Goal: Task Accomplishment & Management: Complete application form

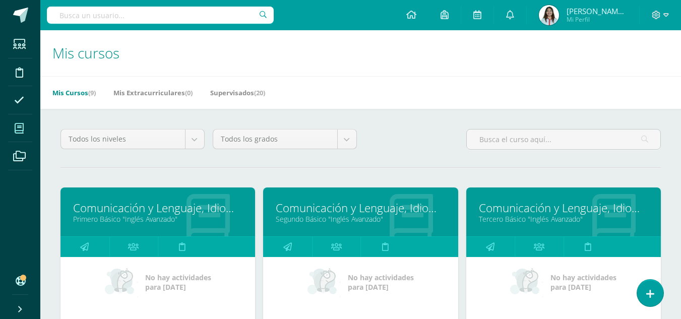
click at [175, 213] on link "Comunicación y Lenguaje, Idioma Extranjero" at bounding box center [157, 208] width 169 height 16
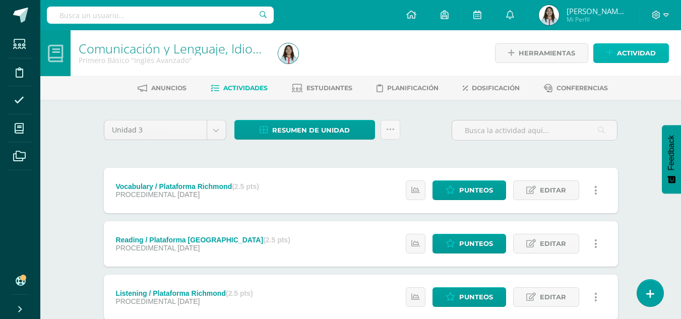
click at [625, 50] on span "Actividad" at bounding box center [636, 53] width 39 height 19
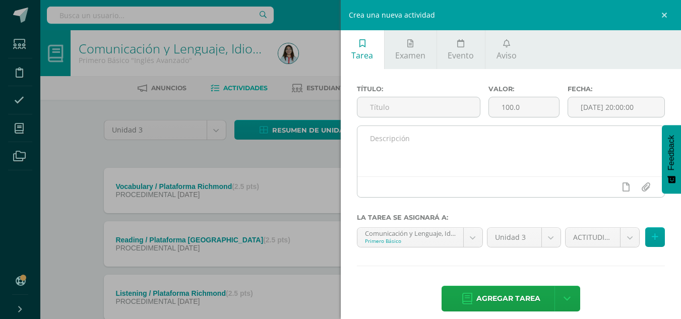
click at [453, 156] on textarea at bounding box center [510, 151] width 307 height 50
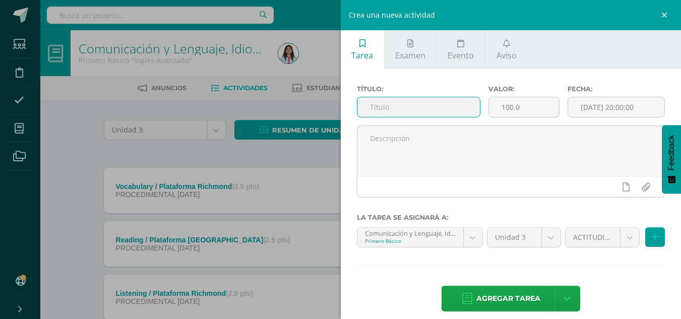
click at [428, 111] on input "text" at bounding box center [418, 107] width 122 height 20
paste input "Creative Mural: Religious Figure and exposition"
type input "Creative Mural: Religious Figure and exposition"
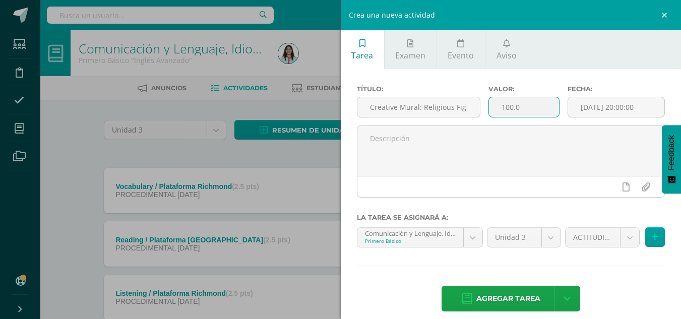
drag, startPoint x: 537, startPoint y: 105, endPoint x: 493, endPoint y: 106, distance: 44.3
click at [493, 106] on input "100.0" at bounding box center [524, 107] width 70 height 20
type input "6"
click at [626, 108] on input "[DATE] 20:00:00" at bounding box center [616, 107] width 96 height 20
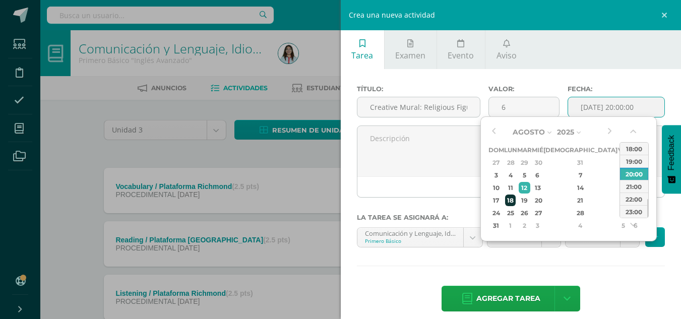
click at [515, 203] on div "18" at bounding box center [510, 200] width 11 height 12
drag, startPoint x: 646, startPoint y: 204, endPoint x: 644, endPoint y: 147, distance: 56.5
click at [644, 147] on div "00:00 01:00 02:00 03:00 04:00 05:00 06:00 07:00 08:00 09:00 10:00 11:00 12:00 1…" at bounding box center [633, 180] width 29 height 76
drag, startPoint x: 647, startPoint y: 158, endPoint x: 647, endPoint y: 188, distance: 30.2
click at [647, 188] on div at bounding box center [647, 182] width 1 height 19
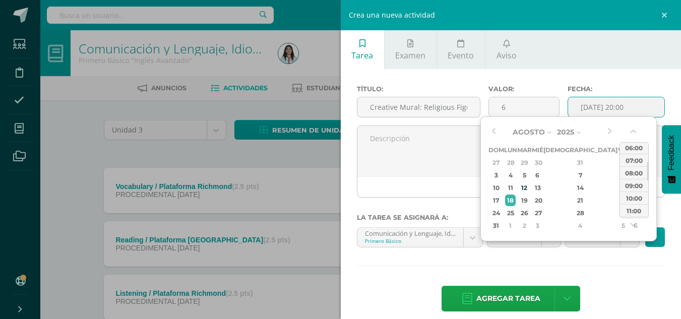
drag, startPoint x: 647, startPoint y: 176, endPoint x: 648, endPoint y: 165, distance: 11.7
click at [648, 165] on div "Agosto Enero Febrero Marzo Abril Mayo Junio Julio Agosto Septiembre Octubre Nov…" at bounding box center [568, 178] width 176 height 125
click at [636, 177] on div "08:00" at bounding box center [634, 175] width 28 height 13
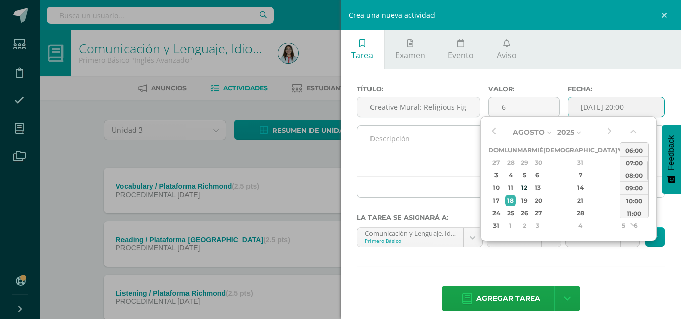
type input "2025-08-18 08:00"
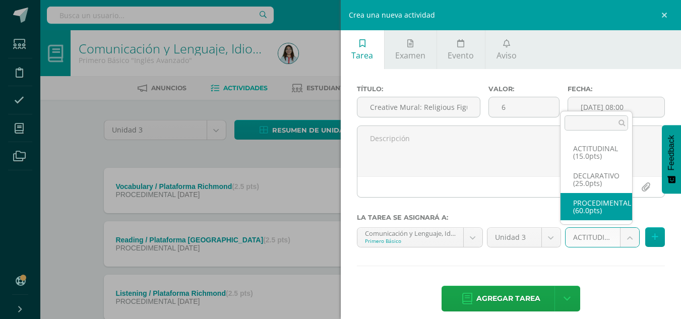
select select "34887"
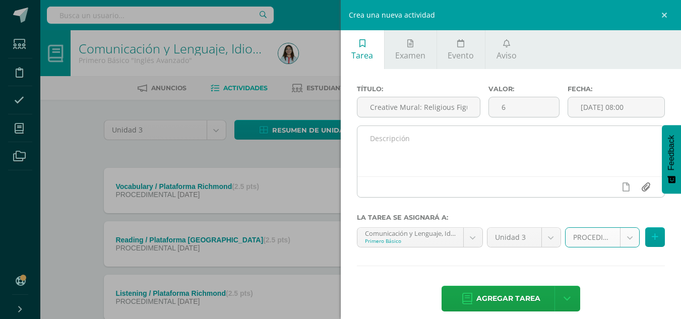
click at [638, 188] on input "file" at bounding box center [645, 186] width 20 height 19
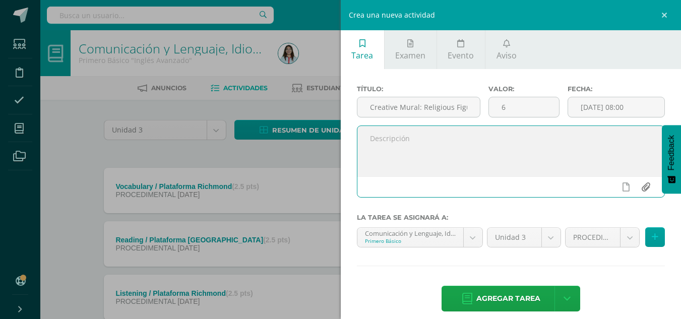
type input "C:\fakepath\Group Project Instructions - Mural.pdf"
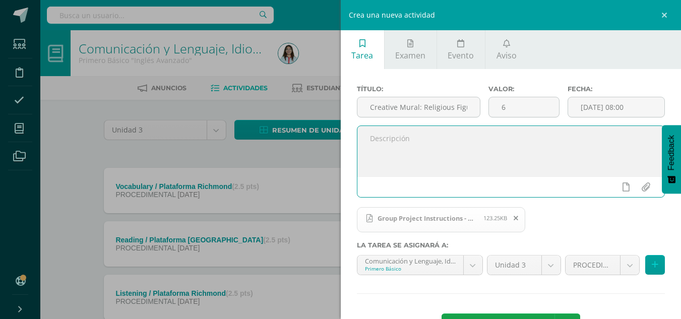
click at [387, 139] on textarea at bounding box center [510, 151] width 307 height 50
paste textarea "Los estudiantes trabajarán por grupos y realizarán un mural creativo en el que …"
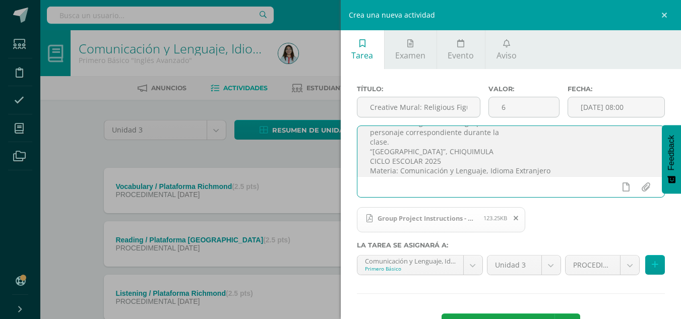
scroll to position [73, 0]
drag, startPoint x: 544, startPoint y: 168, endPoint x: 368, endPoint y: 144, distance: 177.5
click at [368, 144] on textarea "Los estudiantes trabajarán por grupos y realizarán un mural creativo en el que …" at bounding box center [510, 151] width 307 height 50
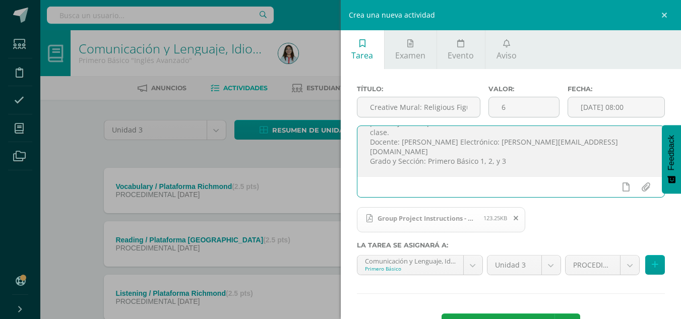
drag, startPoint x: 525, startPoint y: 168, endPoint x: 367, endPoint y: 144, distance: 160.5
click at [367, 144] on textarea "Los estudiantes trabajarán por grupos y realizarán un mural creativo en el que …" at bounding box center [510, 151] width 307 height 50
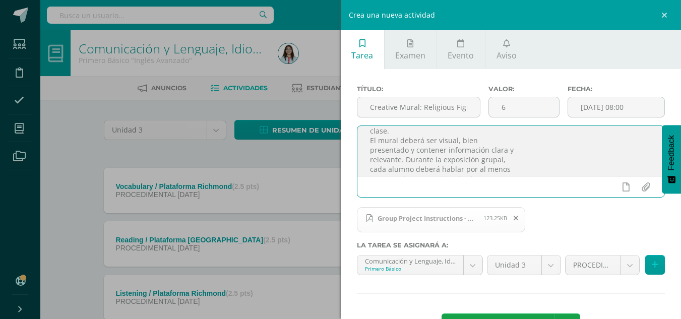
scroll to position [84, 0]
click at [373, 170] on textarea "Los estudiantes trabajarán por grupos y realizarán un mural creativo en el que …" at bounding box center [510, 151] width 307 height 50
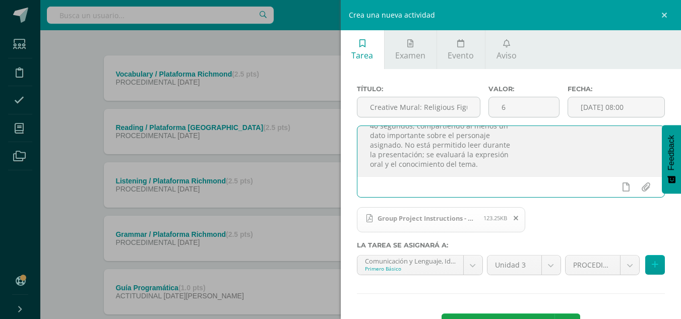
scroll to position [38, 0]
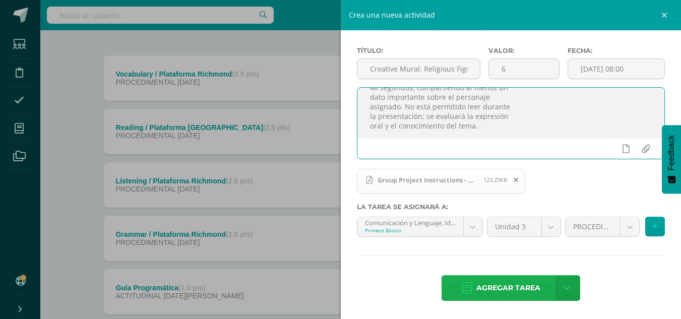
type textarea "Los estudiantes trabajarán por grupos y realizarán un mural creativo en el que …"
click at [508, 293] on span "Agregar tarea" at bounding box center [508, 288] width 64 height 25
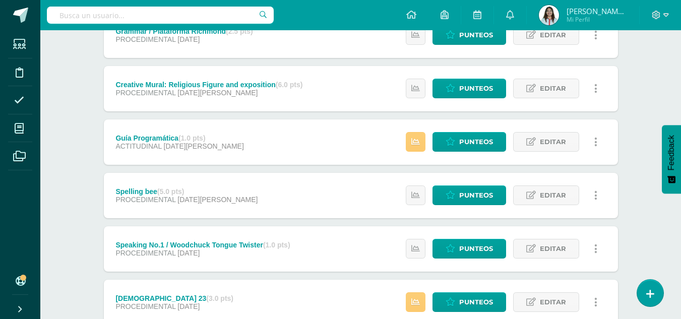
scroll to position [317, 0]
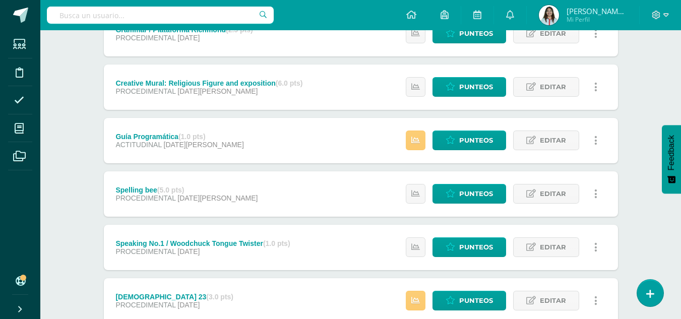
click at [334, 94] on div "Creative Mural: Religious Figure and exposition (6.0 pts) PROCEDIMENTAL 18 de A…" at bounding box center [361, 86] width 514 height 45
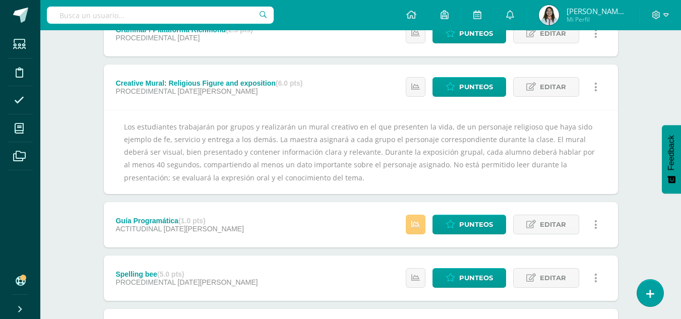
click at [334, 94] on div "Creative Mural: Religious Figure and exposition (6.0 pts) PROCEDIMENTAL 18 de A…" at bounding box center [361, 86] width 514 height 45
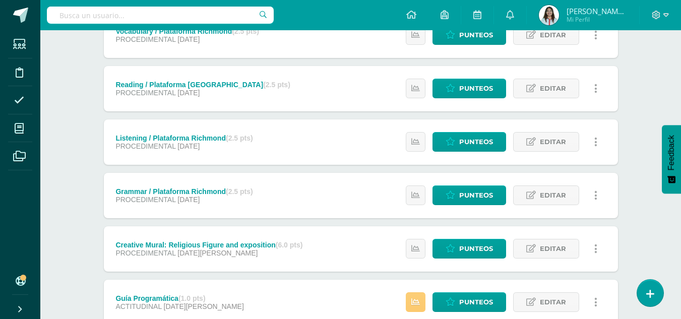
scroll to position [156, 0]
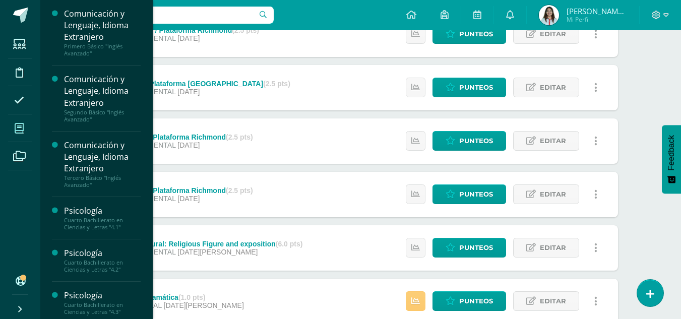
click at [25, 121] on span at bounding box center [19, 128] width 23 height 23
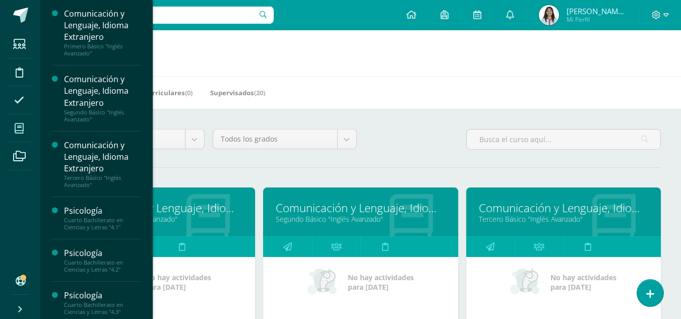
click at [340, 214] on div "Comunicación y Lenguaje, Idioma Extranjero Segundo Básico "Inglés Avanzado"" at bounding box center [360, 211] width 194 height 49
click at [318, 208] on link "Comunicación y Lenguaje, Idioma Extranjero" at bounding box center [360, 208] width 169 height 16
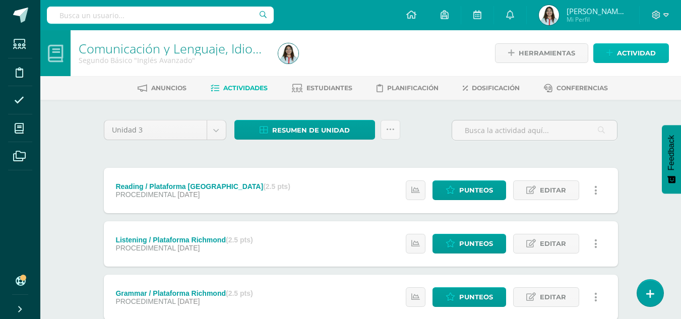
click at [625, 54] on span "Actividad" at bounding box center [636, 53] width 39 height 19
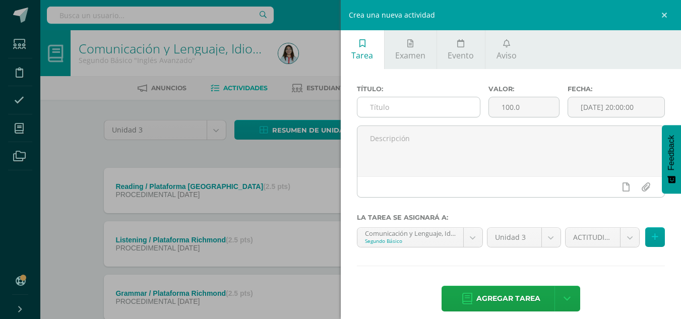
click at [424, 96] on div "Título:" at bounding box center [418, 105] width 131 height 40
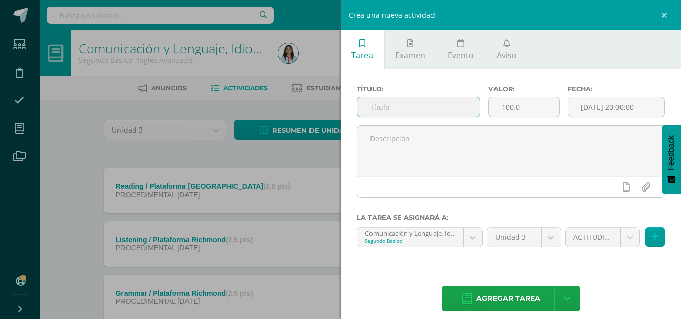
click at [420, 105] on input "text" at bounding box center [418, 107] width 122 height 20
paste input "Creative Mural: Religious Figure and exposition"
type input "Creative Mural: Religious Figure and exposition"
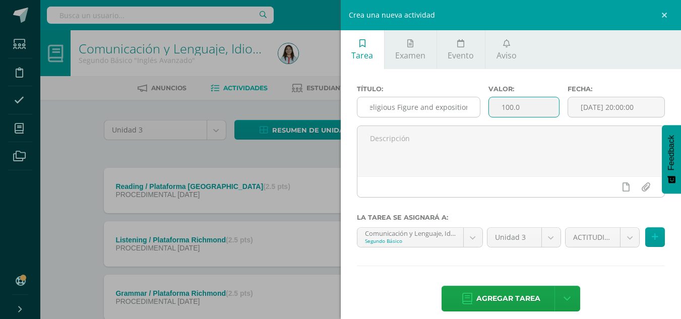
scroll to position [0, 0]
drag, startPoint x: 492, startPoint y: 108, endPoint x: 472, endPoint y: 108, distance: 20.2
click at [472, 108] on div "Título: Creative Mural: Religious Figure and exposition Valor: 100.0 Fecha: [DA…" at bounding box center [511, 105] width 316 height 40
type input "6"
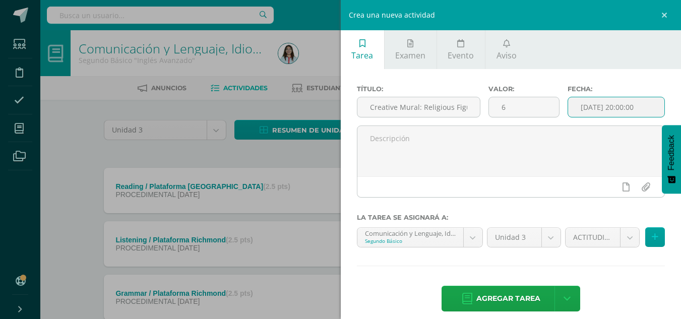
click at [606, 107] on input "[DATE] 20:00:00" at bounding box center [616, 107] width 96 height 20
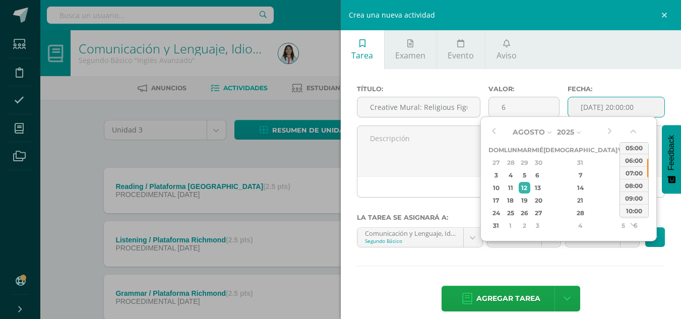
drag, startPoint x: 647, startPoint y: 203, endPoint x: 646, endPoint y: 163, distance: 39.8
click at [647, 163] on div at bounding box center [647, 168] width 1 height 19
click at [634, 174] on div "07:00" at bounding box center [634, 172] width 28 height 13
type input "[DATE] 07:00"
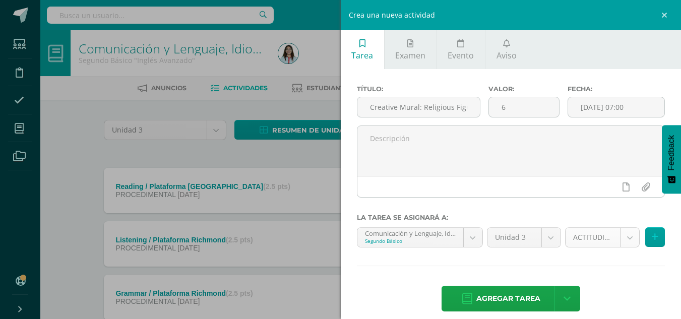
click at [623, 247] on div "ACTITUDINAL (15.0pts) ACTITUDINAL (15.0pts) DECLARATIVO (25.0pts) PROCEDIMENTAL…" at bounding box center [615, 241] width 104 height 28
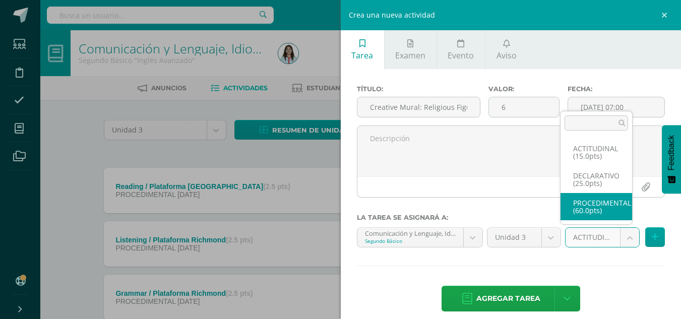
select select "34976"
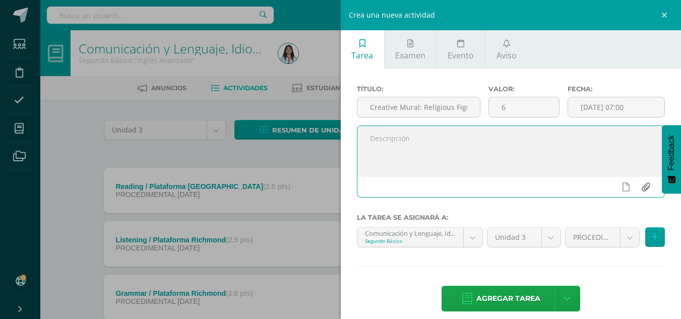
click at [638, 184] on input "file" at bounding box center [645, 186] width 20 height 19
type input "C:\fakepath\Group Project Instructions - Mural.pdf"
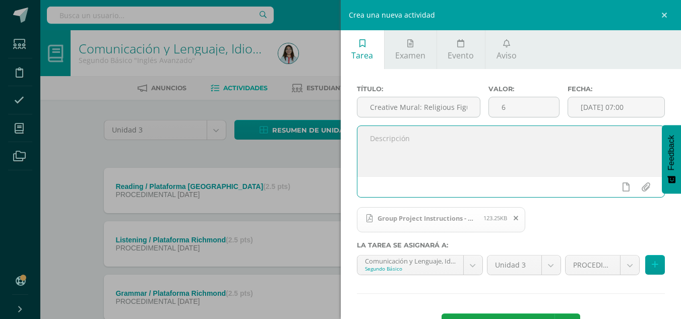
click at [409, 137] on textarea at bounding box center [510, 151] width 307 height 50
paste textarea "Los estudiantes trabajarán por grupos y realizarán un mural creativo en el que …"
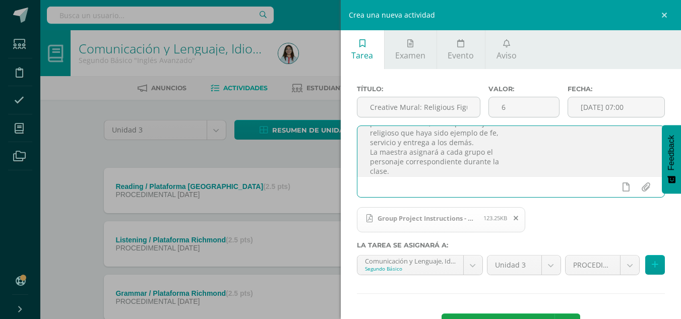
scroll to position [44, 0]
paste textarea "El mural deberá ser visual, bien presentado y contener información clara y rele…"
click at [374, 142] on textarea "Los estudiantes trabajarán por grupos y realizarán un mural creativo en el que …" at bounding box center [510, 151] width 307 height 50
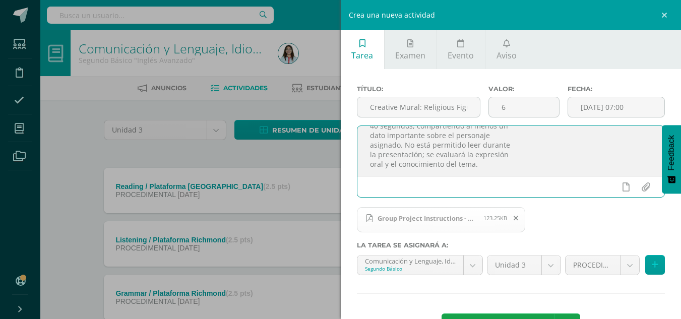
drag, startPoint x: 369, startPoint y: 138, endPoint x: 493, endPoint y: 185, distance: 133.1
click at [493, 185] on div "Los estudiantes trabajarán por grupos y realizarán un mural creativo en el que …" at bounding box center [511, 161] width 308 height 72
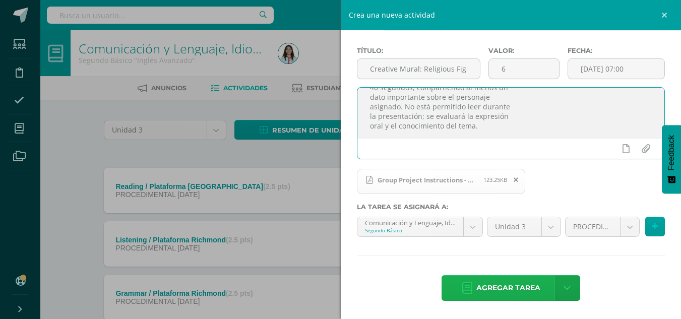
type textarea "Los estudiantes trabajarán por grupos y realizarán un mural creativo en el que …"
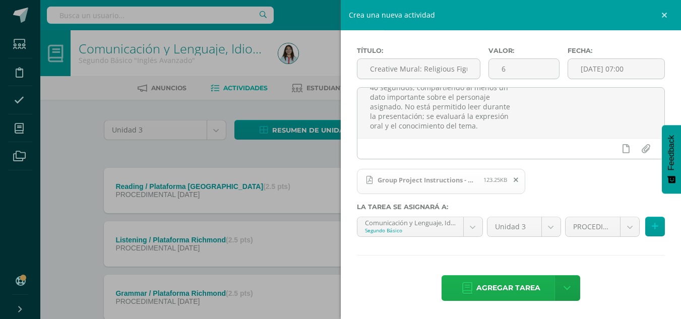
click at [498, 284] on span "Agregar tarea" at bounding box center [508, 288] width 64 height 25
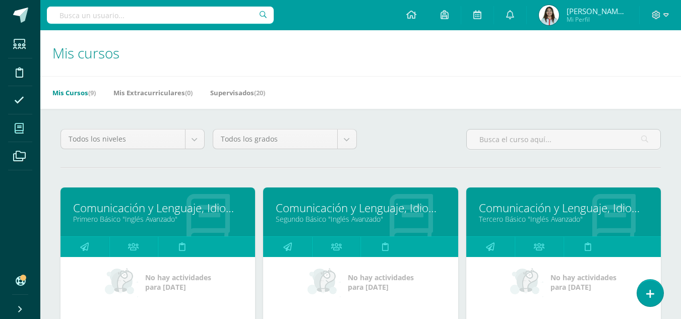
click at [498, 211] on link "Comunicación y Lenguaje, Idioma Extranjero" at bounding box center [563, 208] width 169 height 16
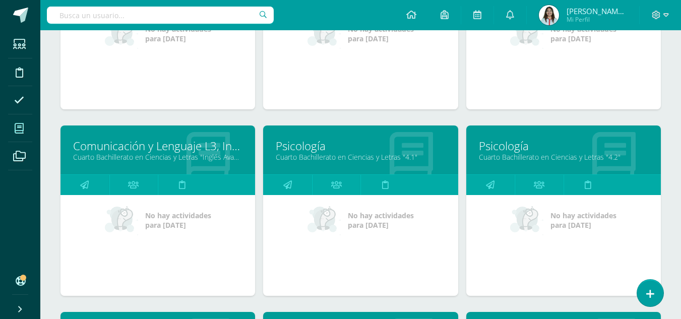
scroll to position [250, 0]
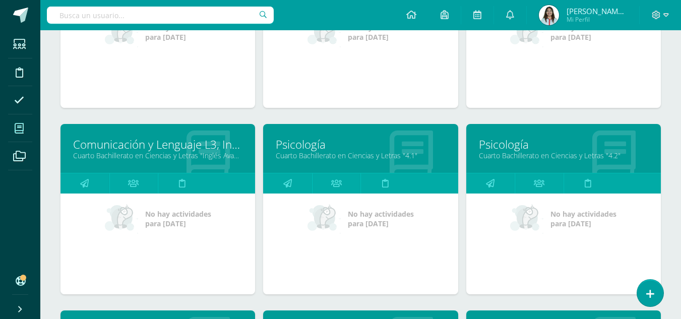
click at [155, 145] on link "Comunicación y Lenguaje L3, Inglés 4" at bounding box center [157, 145] width 169 height 16
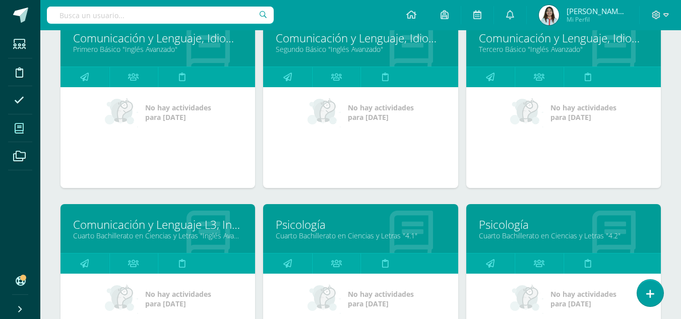
scroll to position [430, 0]
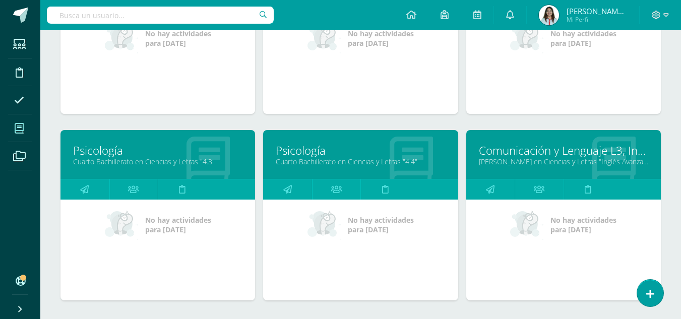
click at [535, 152] on link "Comunicación y Lenguaje L3, Inglés 5" at bounding box center [563, 151] width 169 height 16
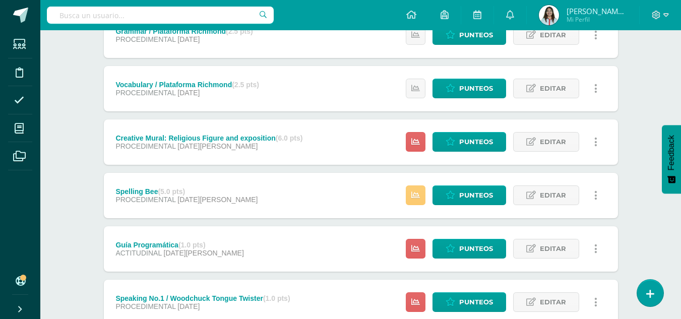
scroll to position [266, 0]
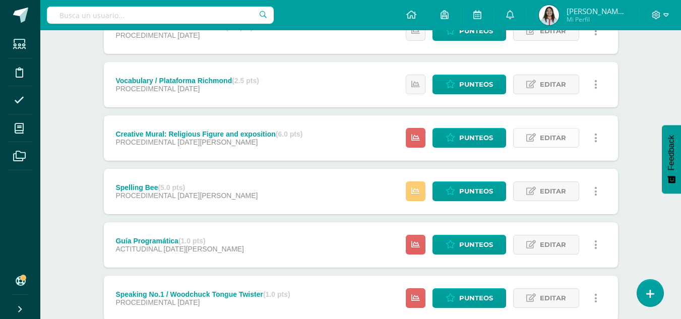
click at [556, 138] on span "Editar" at bounding box center [553, 137] width 26 height 19
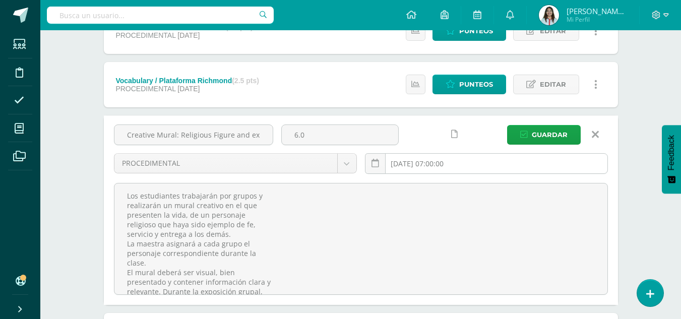
click at [438, 166] on input "[DATE] 07:00:00" at bounding box center [486, 164] width 242 height 20
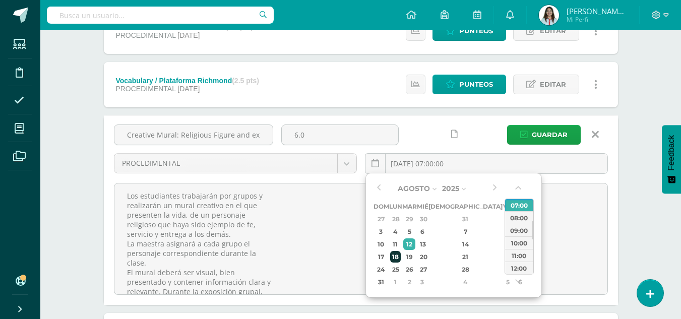
click at [400, 256] on div "18" at bounding box center [395, 257] width 11 height 12
type input "[DATE] 07:00"
click at [545, 131] on span "Guardar" at bounding box center [549, 134] width 36 height 19
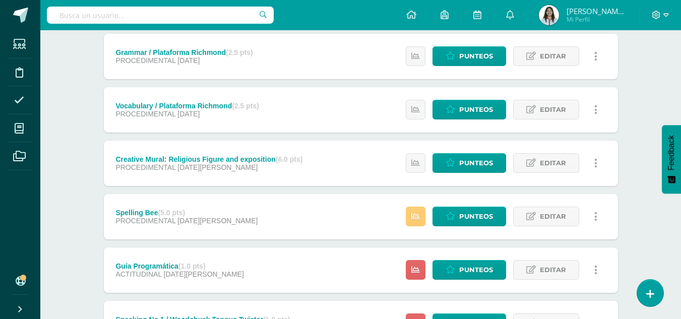
scroll to position [249, 0]
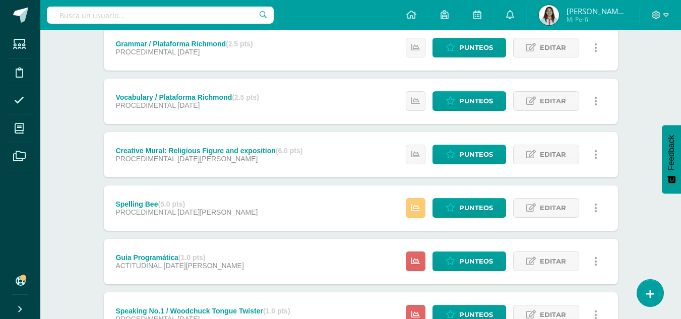
click at [302, 166] on div "Creative Mural: Religious Figure and exposition (6.0 pts) PROCEDIMENTAL 18 de A…" at bounding box center [209, 154] width 211 height 45
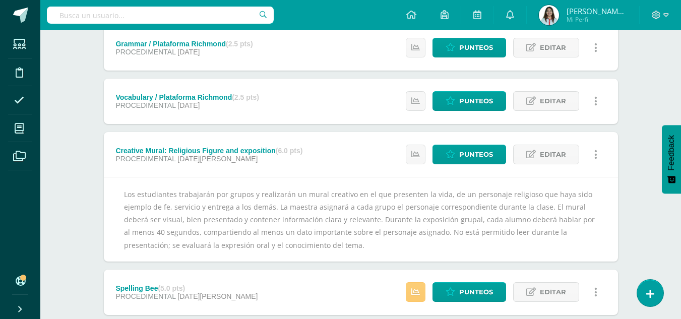
click at [302, 166] on div "Creative Mural: Religious Figure and exposition (6.0 pts) PROCEDIMENTAL 18 de A…" at bounding box center [209, 154] width 211 height 45
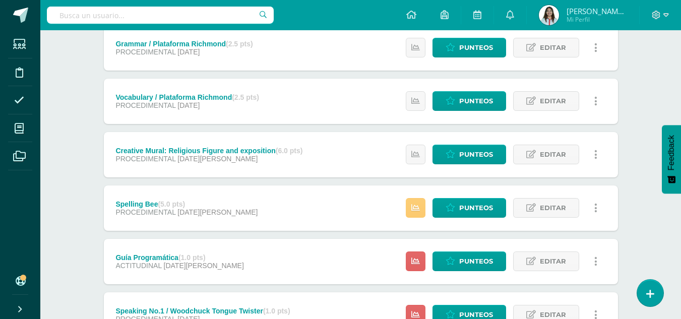
click at [302, 166] on div "Creative Mural: Religious Figure and exposition (6.0 pts) PROCEDIMENTAL 18 de A…" at bounding box center [209, 154] width 211 height 45
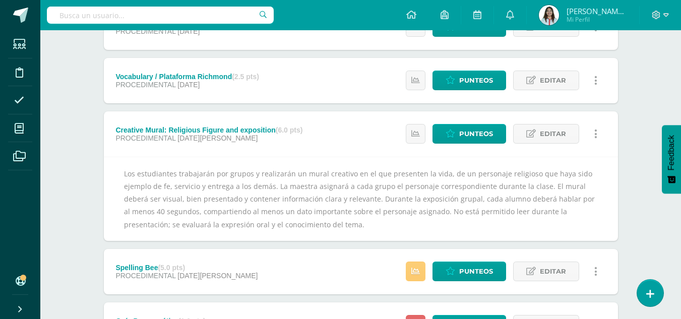
scroll to position [298, 0]
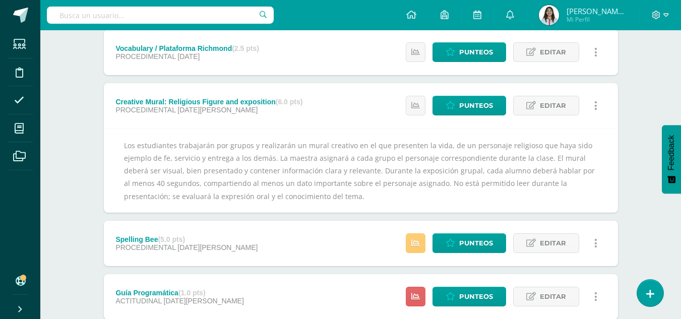
drag, startPoint x: 281, startPoint y: 202, endPoint x: 121, endPoint y: 145, distance: 170.2
click at [121, 145] on div "Los estudiantes trabajarán por grupos y realizarán un mural creativo en el que …" at bounding box center [361, 170] width 514 height 84
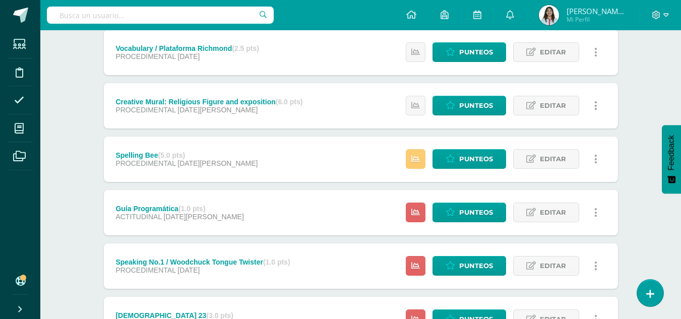
click at [239, 105] on div "Creative Mural: Religious Figure and exposition (6.0 pts)" at bounding box center [208, 102] width 187 height 8
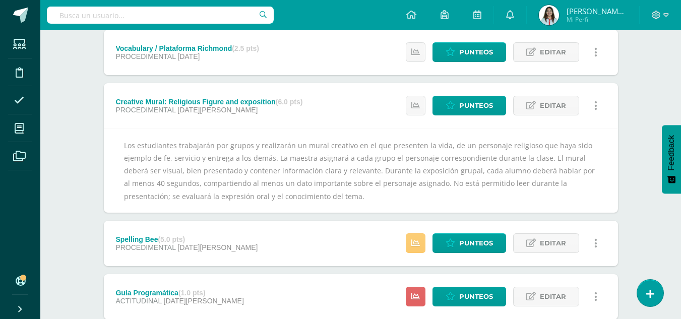
click at [117, 142] on div "Los estudiantes trabajarán por grupos y realizarán un mural creativo en el que …" at bounding box center [361, 170] width 514 height 84
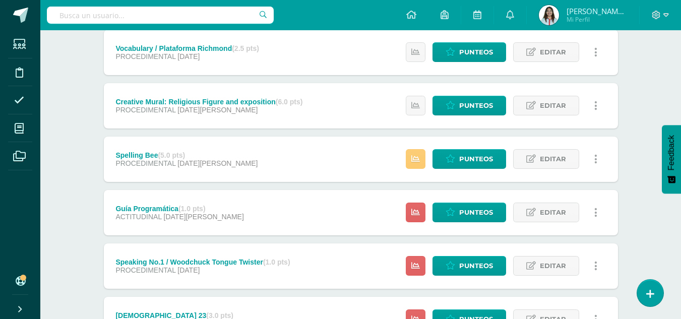
click at [160, 125] on div "Creative Mural: Religious Figure and exposition (6.0 pts) PROCEDIMENTAL 18 de A…" at bounding box center [209, 105] width 211 height 45
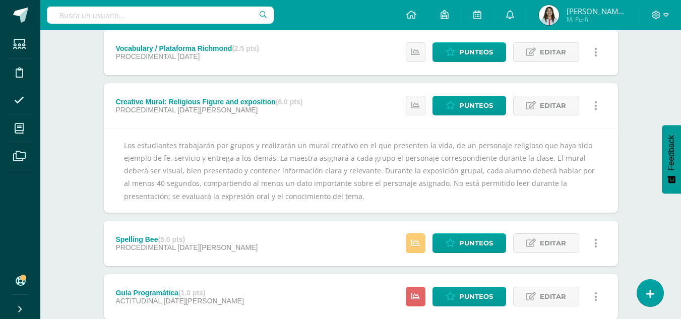
copy div "Los estudiantes trabajarán por grupos y realizarán un mural creativo en el que …"
drag, startPoint x: 119, startPoint y: 140, endPoint x: 280, endPoint y: 199, distance: 170.9
click at [280, 199] on div "Los estudiantes trabajarán por grupos y realizarán un mural creativo en el que …" at bounding box center [361, 170] width 514 height 84
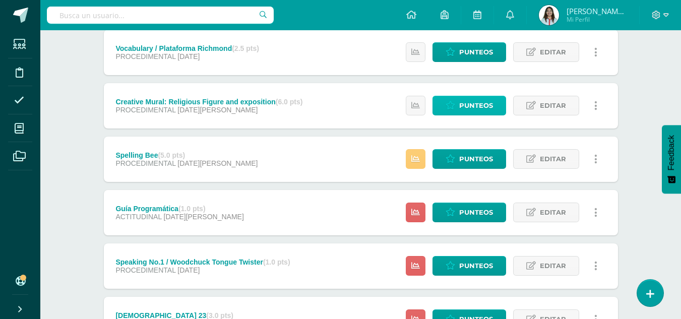
click at [490, 108] on span "Punteos" at bounding box center [476, 105] width 34 height 19
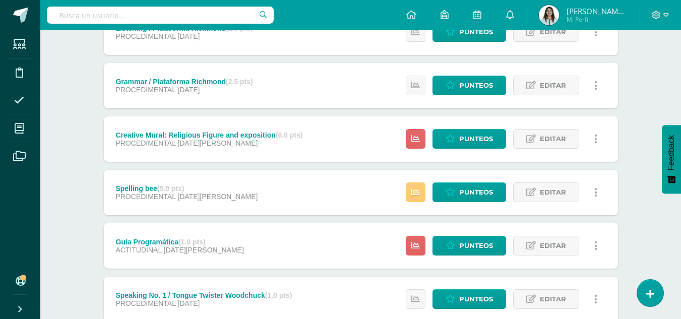
scroll to position [267, 0]
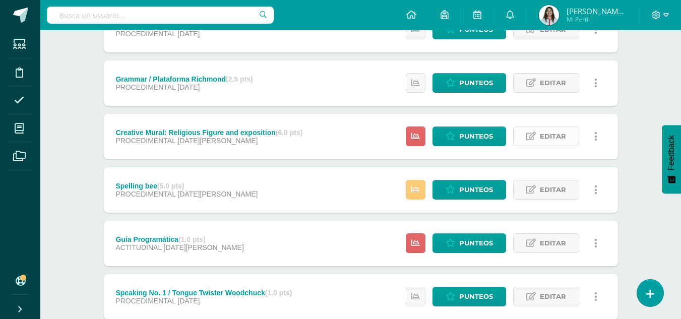
click at [538, 132] on link "Editar" at bounding box center [546, 136] width 66 height 20
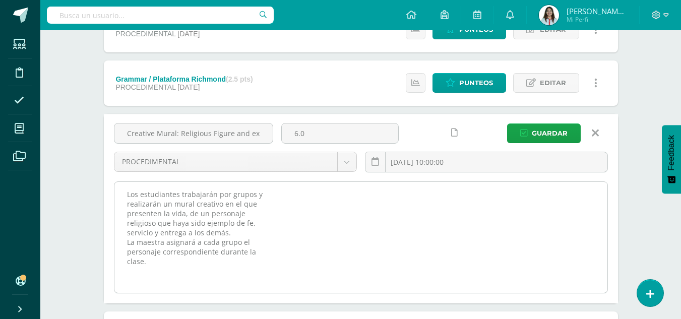
drag, startPoint x: 150, startPoint y: 264, endPoint x: 122, endPoint y: 195, distance: 74.8
click at [122, 195] on textarea "Los estudiantes trabajarán por grupos y realizarán un mural creativo en el que …" at bounding box center [360, 237] width 493 height 111
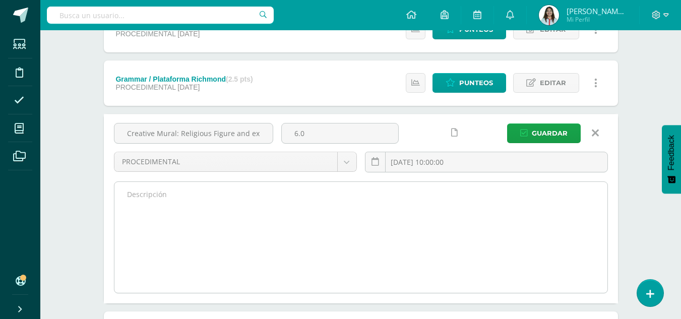
paste textarea "Los estudiantes trabajarán por grupos y realizarán un mural creativo en el que …"
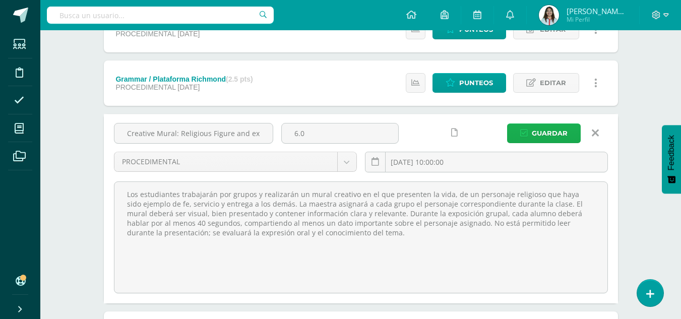
type textarea "Los estudiantes trabajarán por grupos y realizarán un mural creativo en el que …"
click at [561, 134] on span "Guardar" at bounding box center [549, 133] width 36 height 19
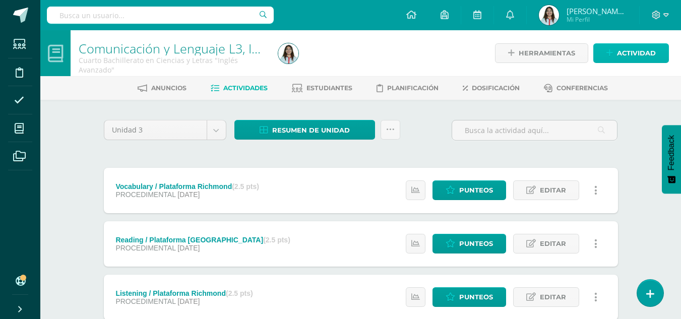
click at [637, 58] on span "Actividad" at bounding box center [636, 53] width 39 height 19
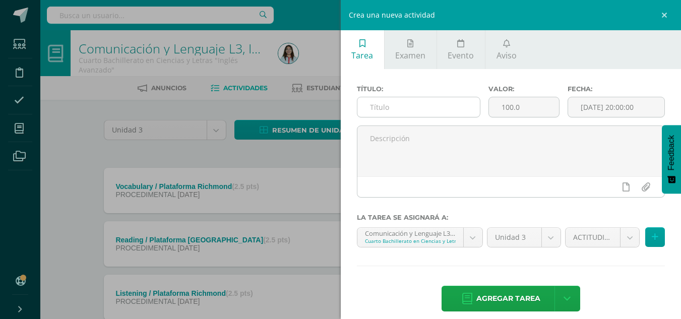
click at [448, 98] on div at bounding box center [418, 107] width 123 height 21
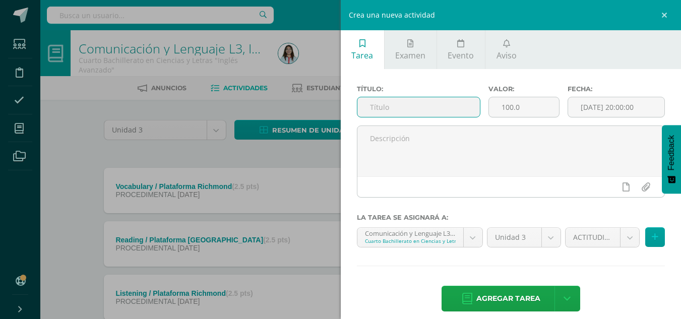
click at [448, 98] on input "text" at bounding box center [418, 107] width 122 height 20
paste input "Creative Mural: Religious Figure and exposition"
type input "Creative Mural: Religious Figure and exposition"
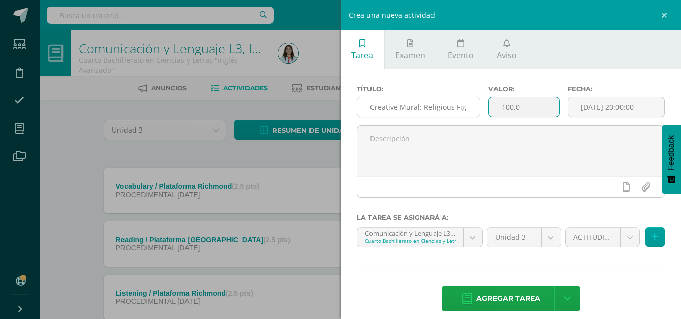
drag, startPoint x: 524, startPoint y: 106, endPoint x: 471, endPoint y: 109, distance: 53.5
click at [471, 109] on div "Título: Creative Mural: Religious Figure and exposition Valor: 100.0 Fecha: 202…" at bounding box center [511, 105] width 316 height 40
type input "6"
click at [615, 109] on input "[DATE] 20:00:00" at bounding box center [616, 107] width 96 height 20
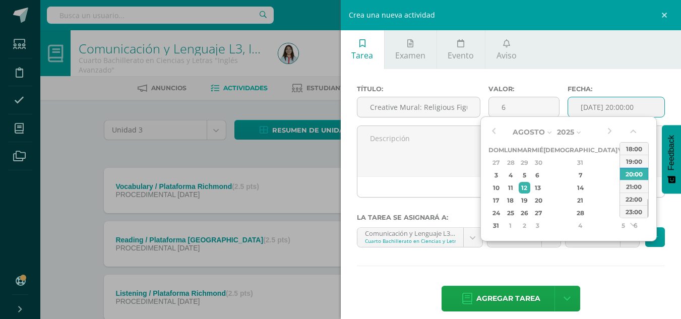
drag, startPoint x: 648, startPoint y: 204, endPoint x: 649, endPoint y: 184, distance: 19.1
click at [649, 184] on div "Agosto Enero Febrero Marzo Abril Mayo Junio Julio Agosto Septiembre Octubre Nov…" at bounding box center [568, 178] width 176 height 125
drag, startPoint x: 647, startPoint y: 208, endPoint x: 639, endPoint y: 172, distance: 37.2
click at [639, 172] on div "00:00 01:00 02:00 03:00 04:00 05:00 06:00 07:00 08:00 09:00 10:00 11:00 12:00 1…" at bounding box center [633, 180] width 29 height 76
click at [639, 172] on div "08:00" at bounding box center [634, 168] width 28 height 13
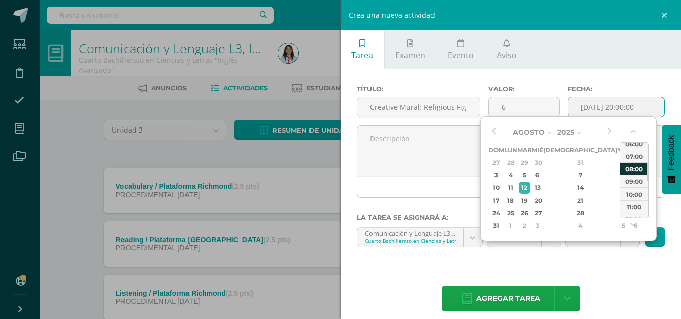
type input "2025-08-12 08:00"
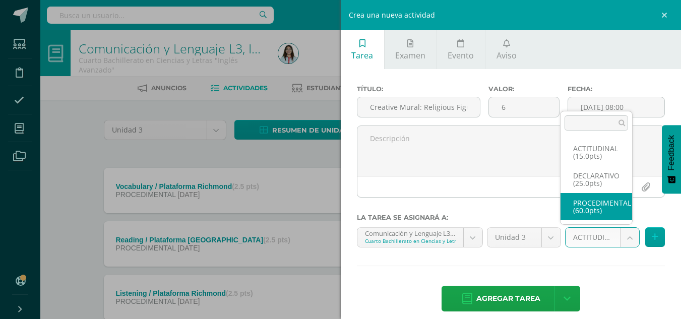
select select "34929"
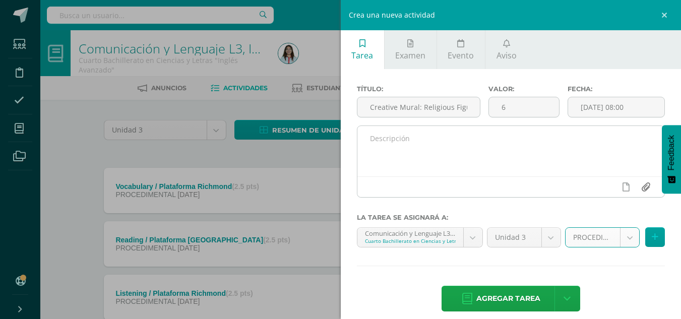
click at [638, 185] on input "file" at bounding box center [645, 186] width 20 height 19
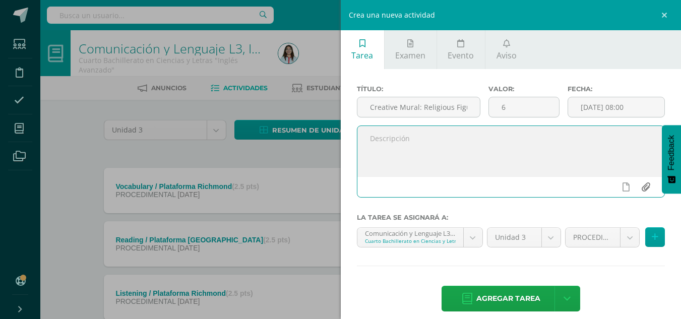
type input "C:\fakepath\Group Project Instructions - Mural.pdf"
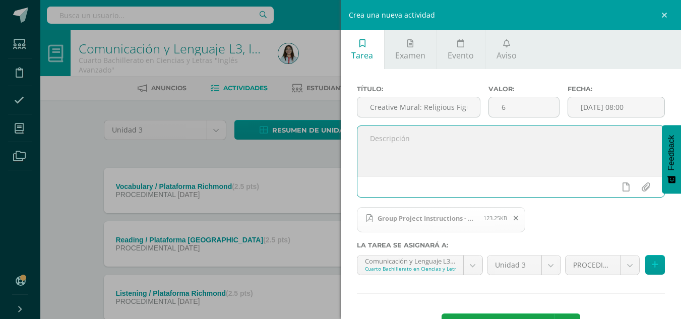
click at [444, 159] on textarea at bounding box center [510, 151] width 307 height 50
paste textarea "Los estudiantes trabajarán por grupos y realizarán un mural creativo en el que …"
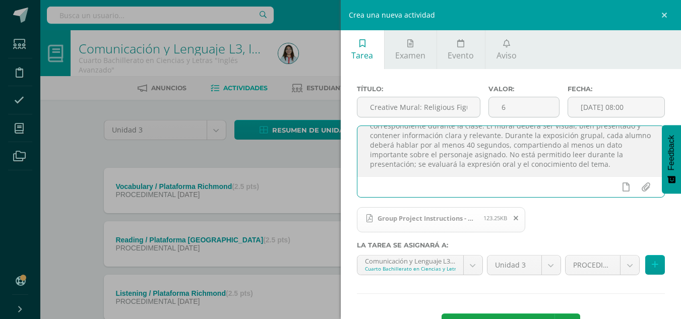
scroll to position [38, 0]
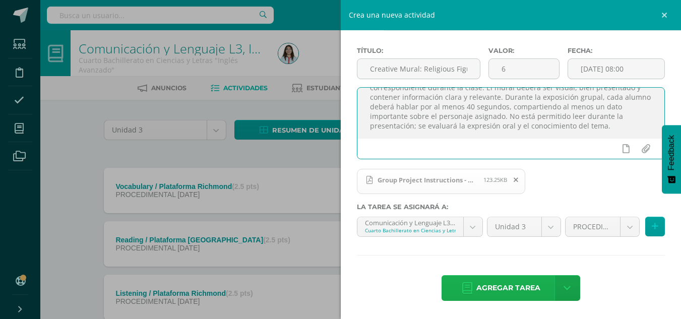
type textarea "Los estudiantes trabajarán por grupos y realizarán un mural creativo en el que …"
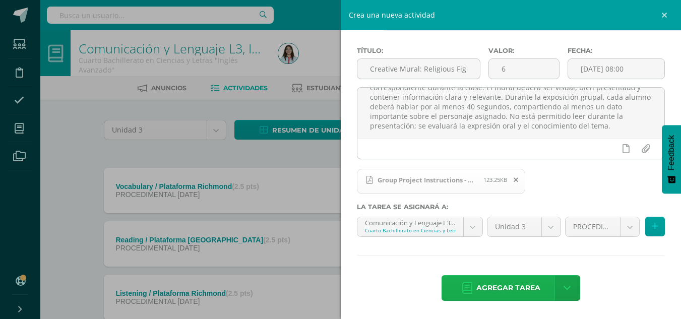
click at [508, 288] on span "Agregar tarea" at bounding box center [508, 288] width 64 height 25
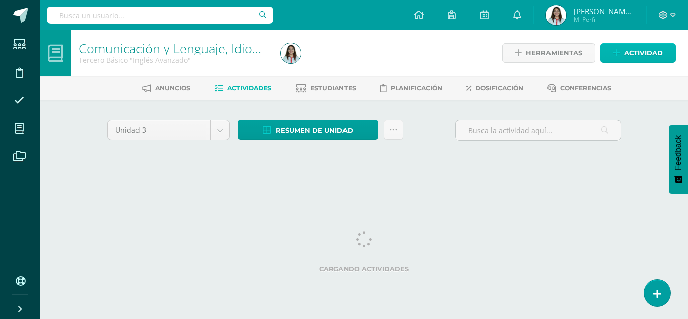
click at [626, 57] on span "Actividad" at bounding box center [643, 53] width 39 height 19
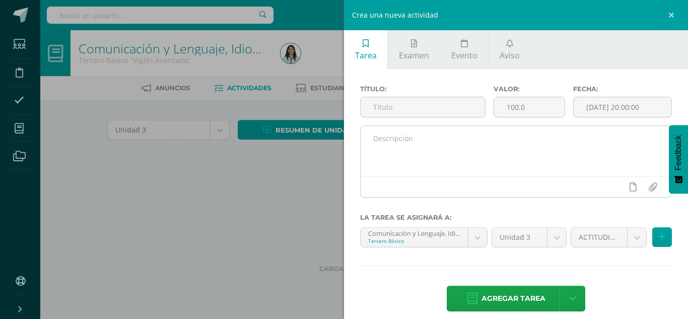
click at [411, 164] on textarea at bounding box center [516, 151] width 311 height 50
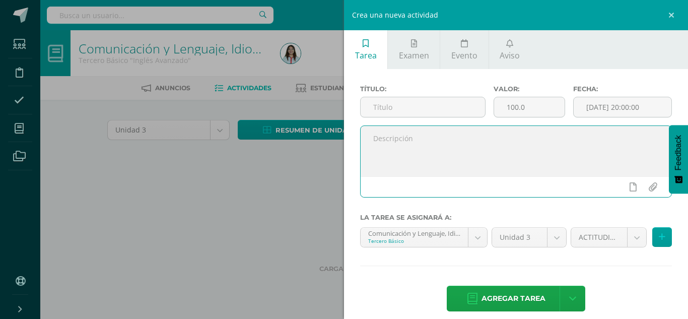
paste textarea "Los estudiantes trabajarán por grupos y realizarán un mural creativo en el que …"
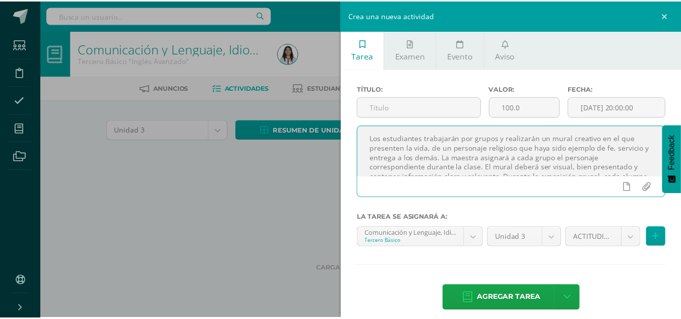
scroll to position [34, 0]
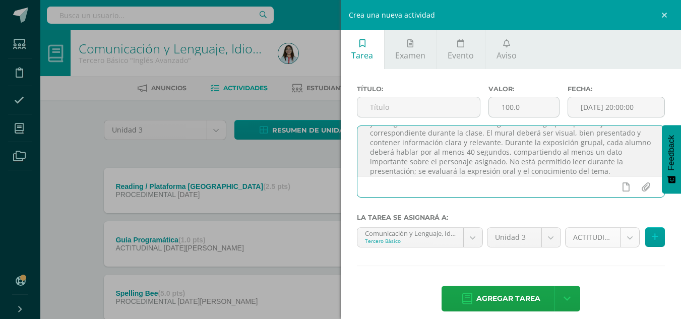
type textarea "Los estudiantes trabajarán por grupos y realizarán un mural creativo en el que …"
click at [623, 237] on body "Estudiantes Disciplina Asistencia Mis cursos Archivos Soporte Centro de ayuda Ú…" at bounding box center [340, 273] width 681 height 547
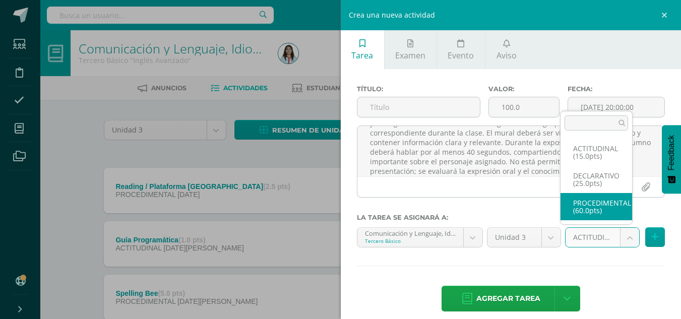
select select "35060"
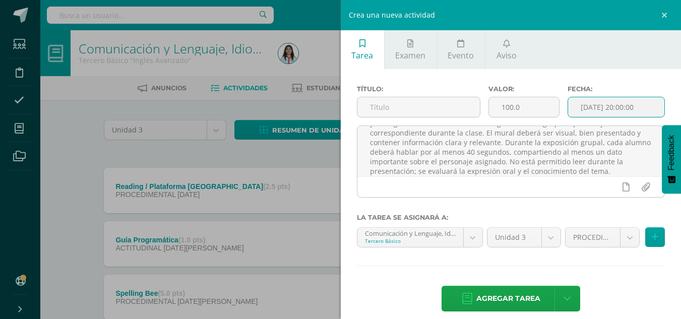
click at [587, 101] on input "[DATE] 20:00:00" at bounding box center [616, 107] width 96 height 20
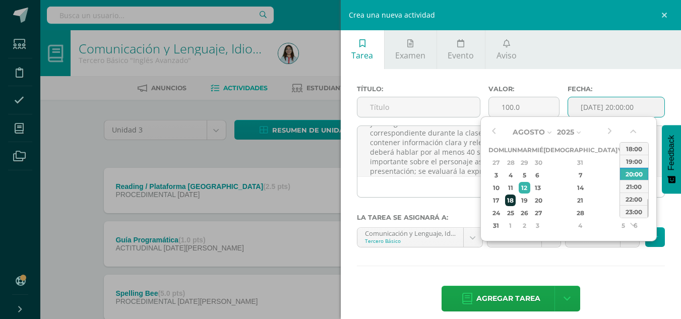
click at [511, 200] on div "18" at bounding box center [510, 200] width 11 height 12
drag, startPoint x: 648, startPoint y: 208, endPoint x: 647, endPoint y: 188, distance: 19.7
click at [647, 188] on div "00:00 01:00 02:00 03:00 04:00 05:00 06:00 07:00 08:00 09:00 10:00 11:00 12:00 1…" at bounding box center [633, 180] width 29 height 76
drag, startPoint x: 647, startPoint y: 203, endPoint x: 647, endPoint y: 187, distance: 15.1
click at [647, 187] on div at bounding box center [647, 193] width 1 height 19
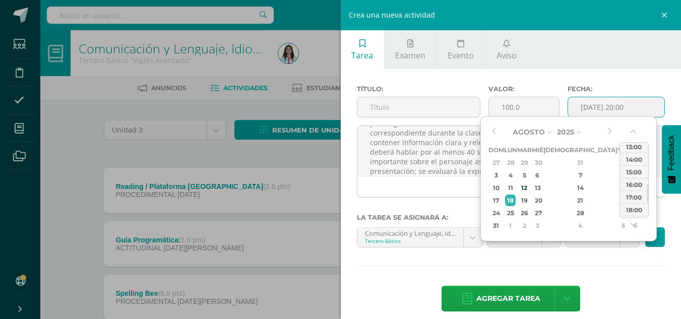
click at [632, 207] on div "18:00" at bounding box center [634, 209] width 28 height 13
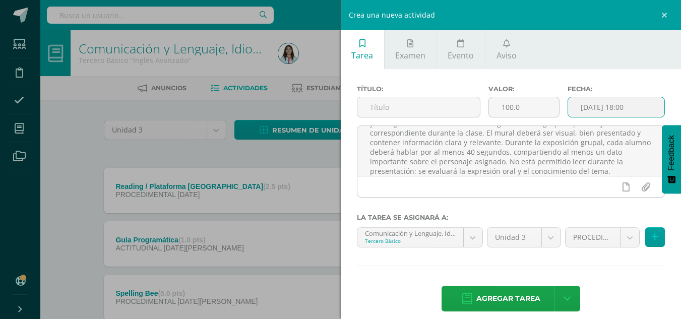
click at [630, 109] on input "2025-08-18 18:00" at bounding box center [616, 107] width 96 height 20
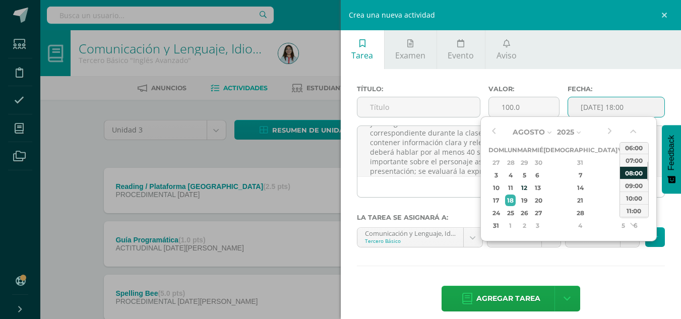
drag, startPoint x: 647, startPoint y: 205, endPoint x: 642, endPoint y: 168, distance: 37.6
click at [642, 168] on div "00:00 01:00 02:00 03:00 04:00 05:00 06:00 07:00 08:00 09:00 10:00 11:00 12:00 1…" at bounding box center [633, 180] width 29 height 76
click at [642, 168] on div "08:00" at bounding box center [634, 172] width 28 height 13
type input "2025-08-18 08:00"
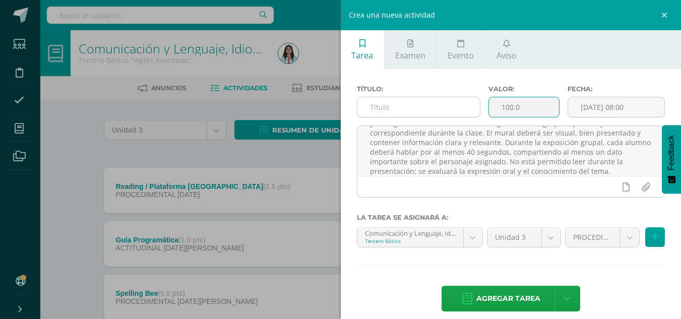
drag, startPoint x: 474, startPoint y: 106, endPoint x: 466, endPoint y: 107, distance: 7.7
click at [466, 107] on div "Título: Valor: 100.0 Fecha: 2025-08-18 08:00" at bounding box center [511, 105] width 316 height 40
type input "6"
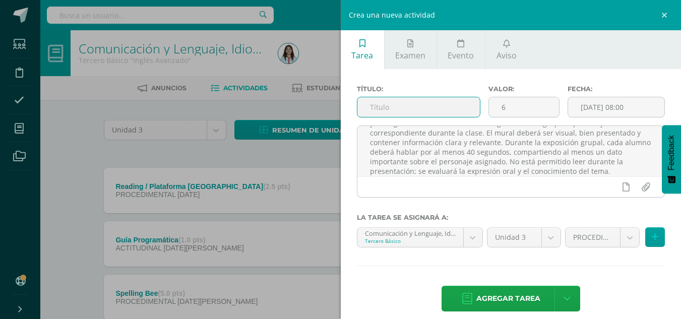
click at [431, 106] on input "text" at bounding box center [418, 107] width 122 height 20
paste input "Creative Mural: Religious Figure and exposition"
type input "Creative Mural: Religious Figure and exposition"
click at [635, 188] on input "file" at bounding box center [645, 186] width 20 height 19
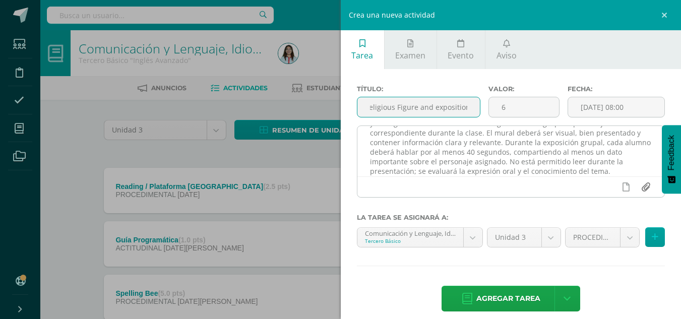
scroll to position [0, 0]
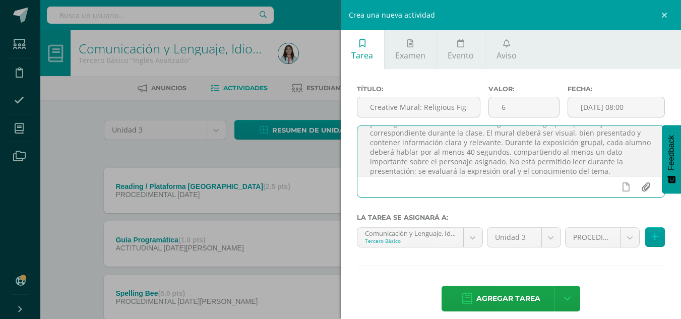
type input "C:\fakepath\Group Project Instructions - Mural.pdf"
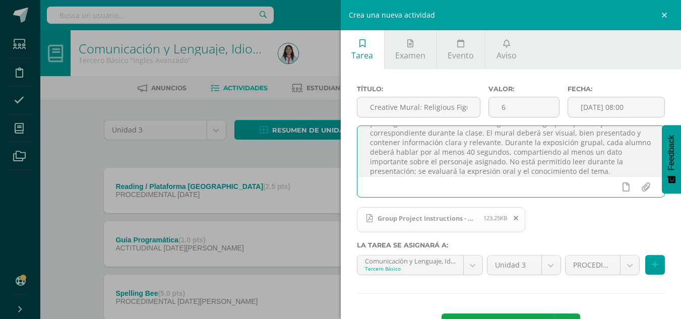
scroll to position [38, 0]
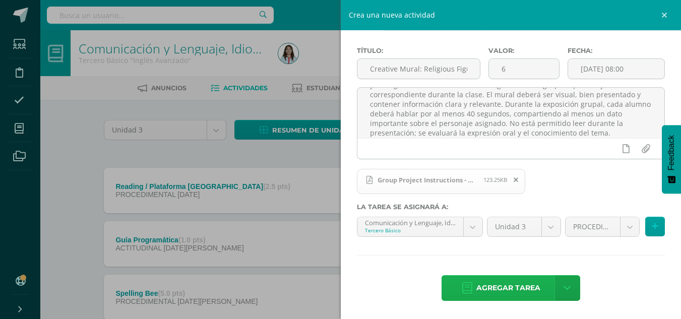
click at [495, 286] on span "Agregar tarea" at bounding box center [508, 288] width 64 height 25
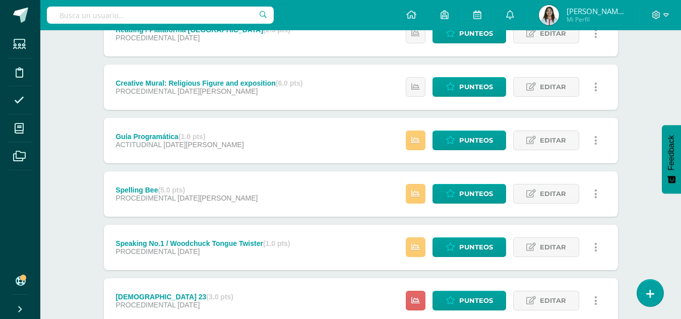
scroll to position [156, 0]
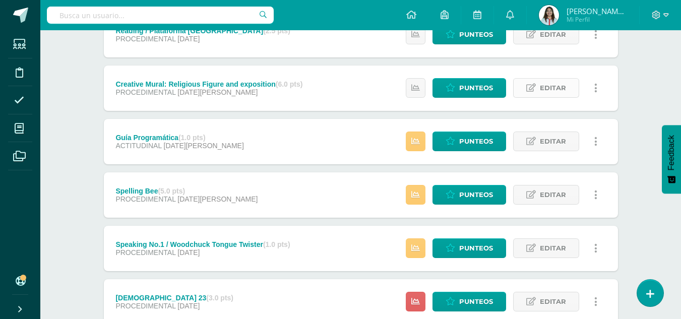
click at [558, 86] on span "Editar" at bounding box center [553, 88] width 26 height 19
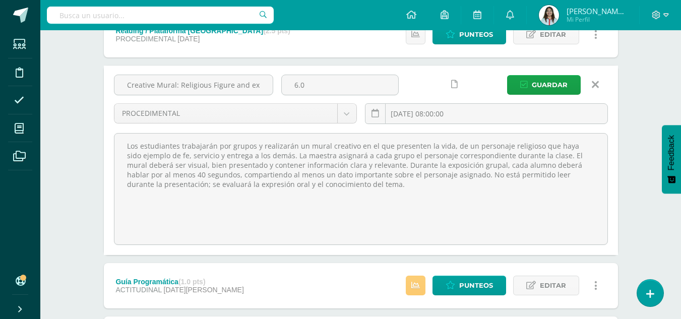
click at [597, 85] on icon at bounding box center [594, 84] width 7 height 11
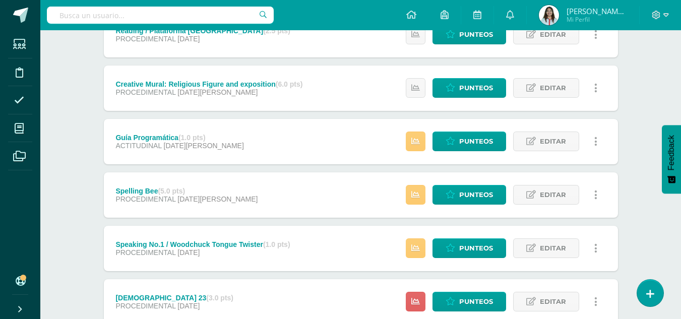
click at [314, 89] on div "Creative Mural: Religious Figure and exposition (6.0 pts) PROCEDIMENTAL 18 de A…" at bounding box center [209, 87] width 211 height 45
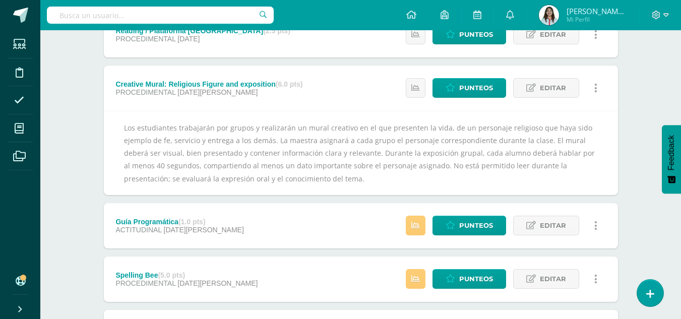
copy div "Los estudiantes trabajarán por grupos y realizarán un mural creativo en el que …"
drag, startPoint x: 198, startPoint y: 155, endPoint x: 119, endPoint y: 120, distance: 86.1
click at [119, 120] on div "Los estudiantes trabajarán por grupos y realizarán un mural creativo en el que …" at bounding box center [361, 153] width 514 height 84
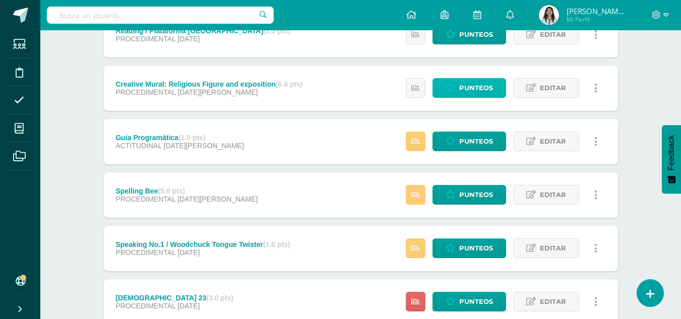
click at [471, 89] on span "Punteos" at bounding box center [476, 88] width 34 height 19
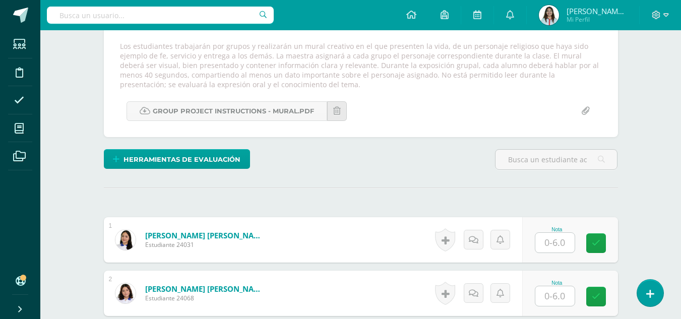
drag, startPoint x: 231, startPoint y: 86, endPoint x: 116, endPoint y: 46, distance: 121.6
click at [116, 46] on div "Los estudiantes trabajarán por grupos y realizarán un mural creativo en el que …" at bounding box center [361, 65] width 490 height 48
copy div "Los estudiantes trabajarán por grupos y realizarán un mural creativo en el que …"
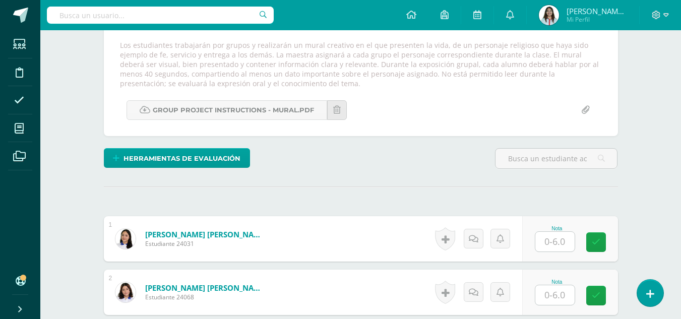
click at [454, 106] on div "Group Project Instructions - Mural.pdf" at bounding box center [361, 110] width 490 height 20
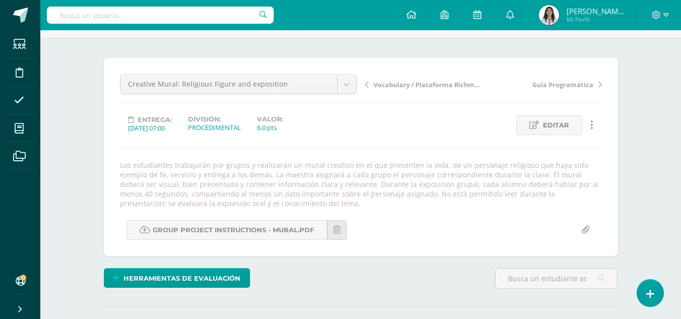
scroll to position [68, 0]
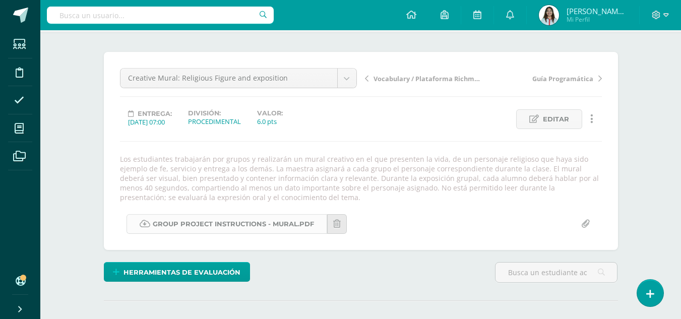
click at [216, 227] on link "Group Project Instructions - Mural.pdf" at bounding box center [226, 224] width 200 height 20
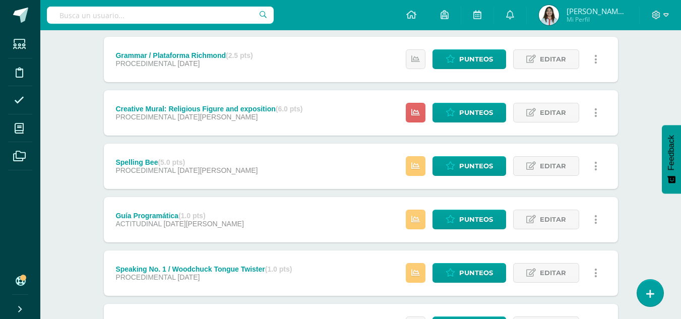
scroll to position [300, 0]
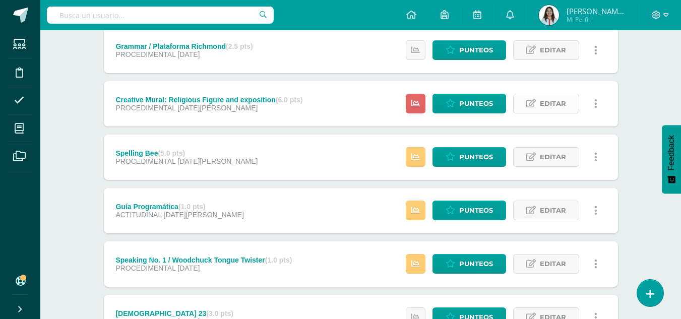
click at [548, 99] on span "Editar" at bounding box center [553, 103] width 26 height 19
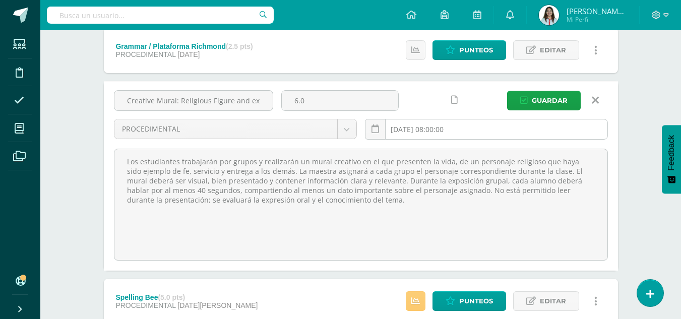
click at [473, 125] on input "2025-08-12 08:00:00" at bounding box center [486, 129] width 242 height 20
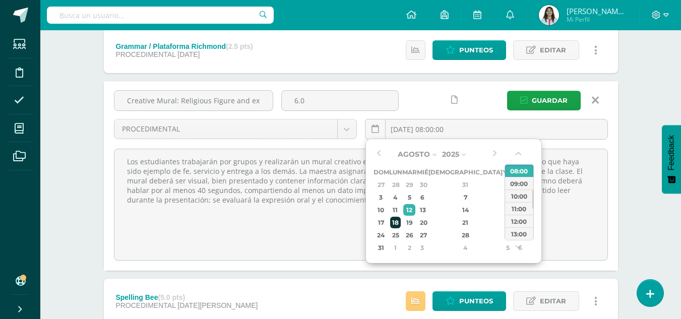
click at [400, 223] on div "18" at bounding box center [395, 223] width 11 height 12
type input "2025-08-18 08:00"
click at [550, 94] on span "Guardar" at bounding box center [549, 100] width 36 height 19
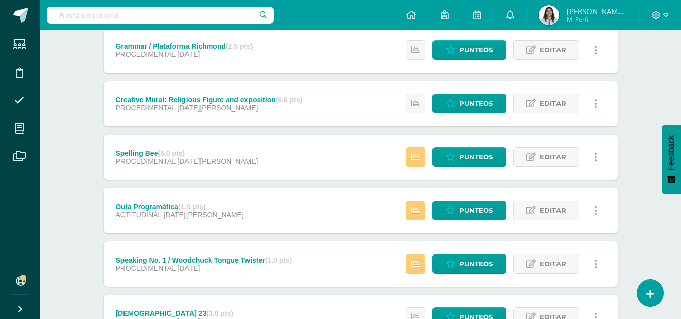
scroll to position [301, 0]
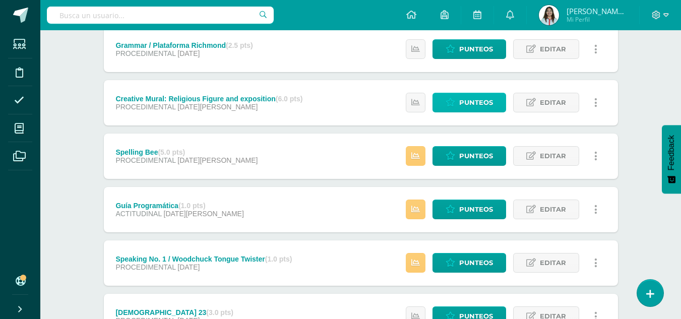
click at [469, 107] on span "Punteos" at bounding box center [476, 102] width 34 height 19
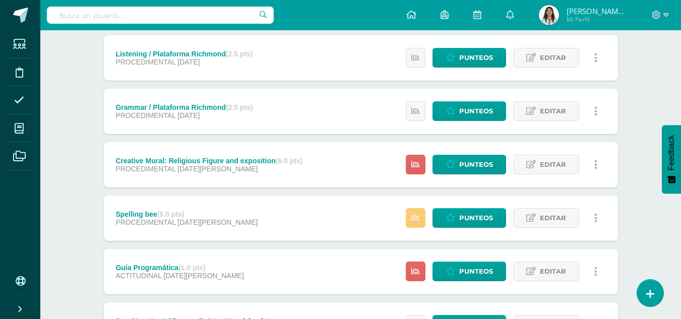
scroll to position [299, 0]
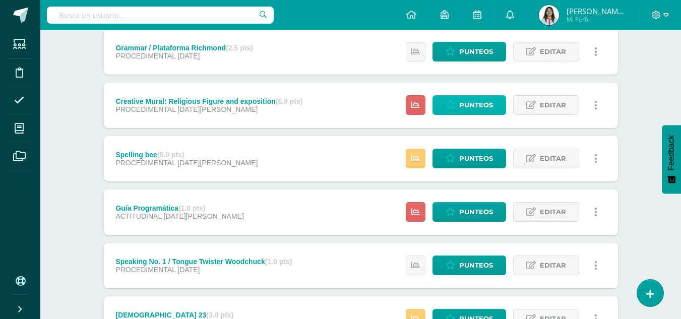
click at [471, 103] on span "Punteos" at bounding box center [476, 105] width 34 height 19
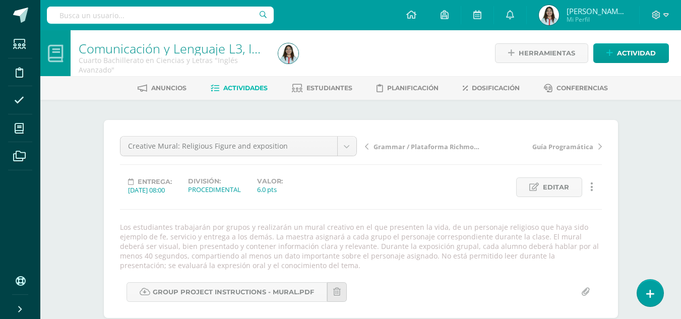
scroll to position [181, 0]
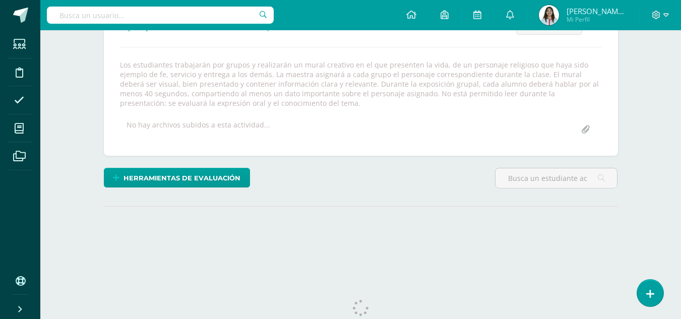
scroll to position [162, 0]
click at [542, 35] on link "Editar" at bounding box center [549, 25] width 66 height 20
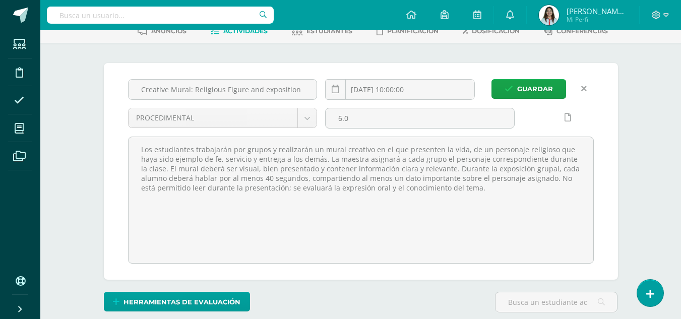
scroll to position [0, 0]
click at [432, 91] on input "2025-08-08 10:00:00" at bounding box center [399, 90] width 149 height 20
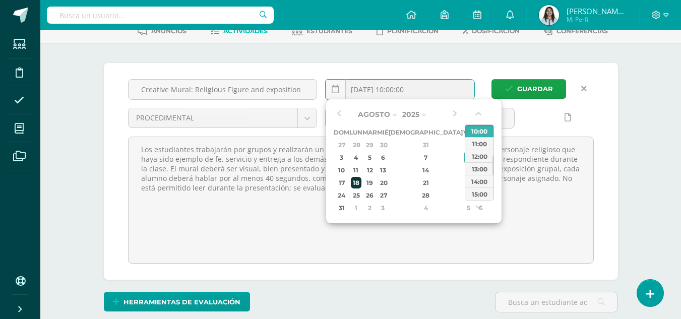
click at [361, 183] on div "18" at bounding box center [356, 183] width 11 height 12
drag, startPoint x: 493, startPoint y: 167, endPoint x: 493, endPoint y: 153, distance: 14.1
click at [493, 153] on div at bounding box center [492, 148] width 1 height 19
click at [473, 187] on div "09:00" at bounding box center [479, 188] width 28 height 13
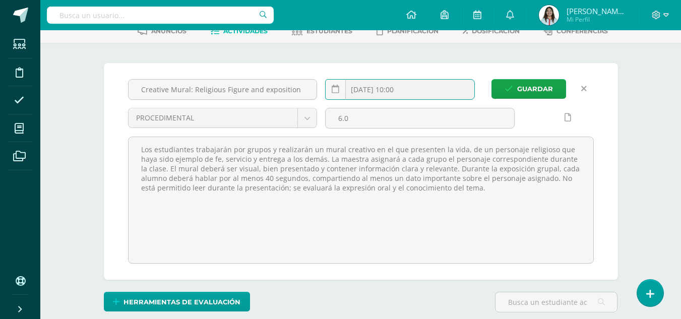
type input "2025-08-18 09:00"
click at [517, 88] on span "Guardar" at bounding box center [535, 88] width 36 height 19
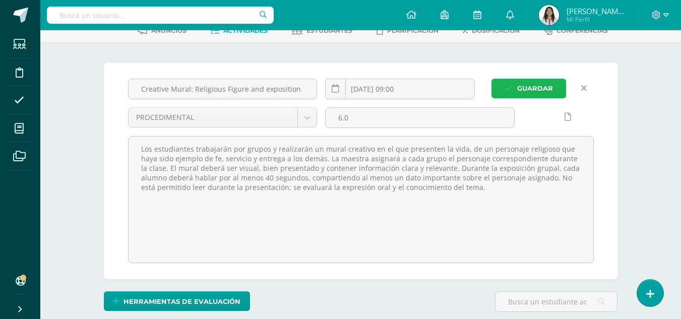
scroll to position [58, 0]
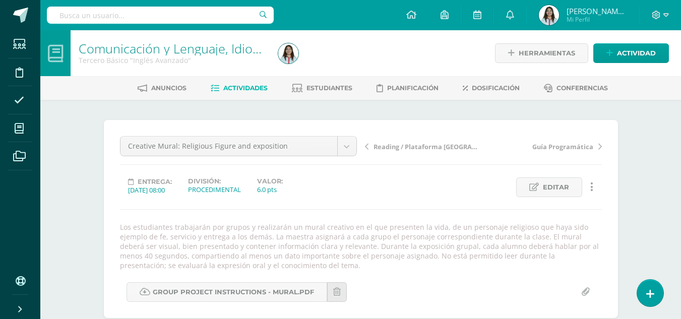
scroll to position [90, 0]
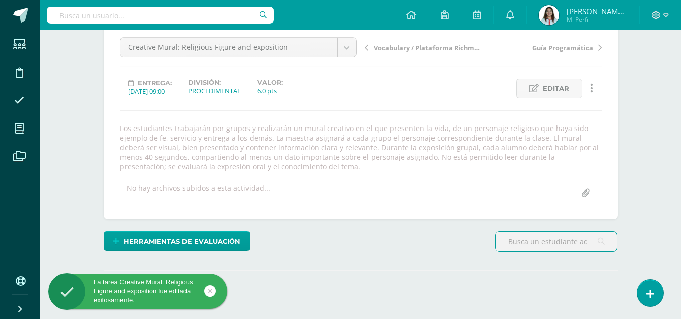
scroll to position [73, 0]
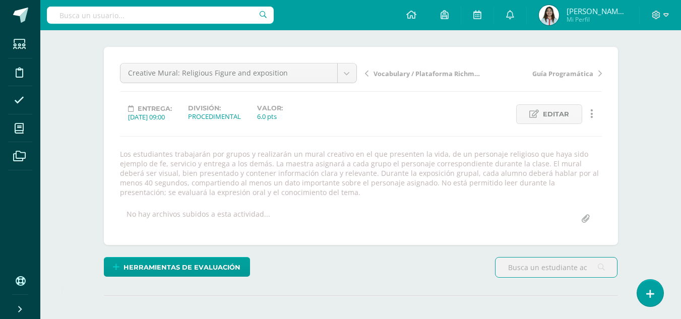
click at [584, 220] on input "file" at bounding box center [585, 219] width 20 height 20
type input "C:\fakepath\Group Project Instructions - Mural.pdf"
